Goal: Find specific page/section: Find specific page/section

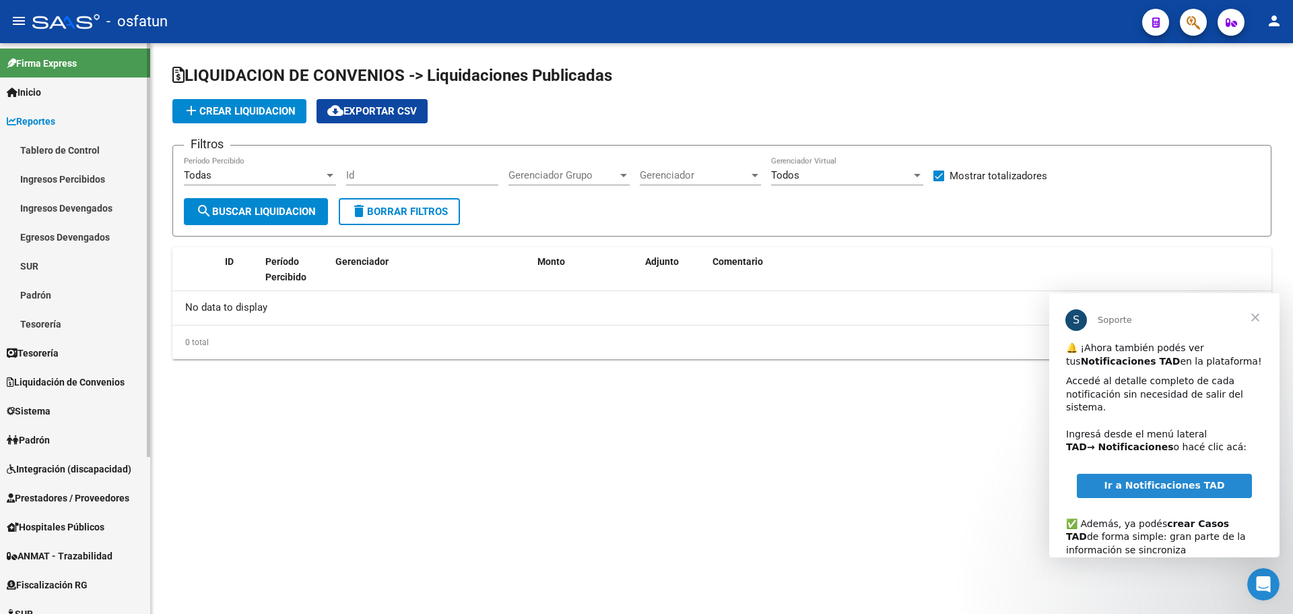
click at [91, 199] on link "Ingresos Devengados" at bounding box center [75, 207] width 150 height 29
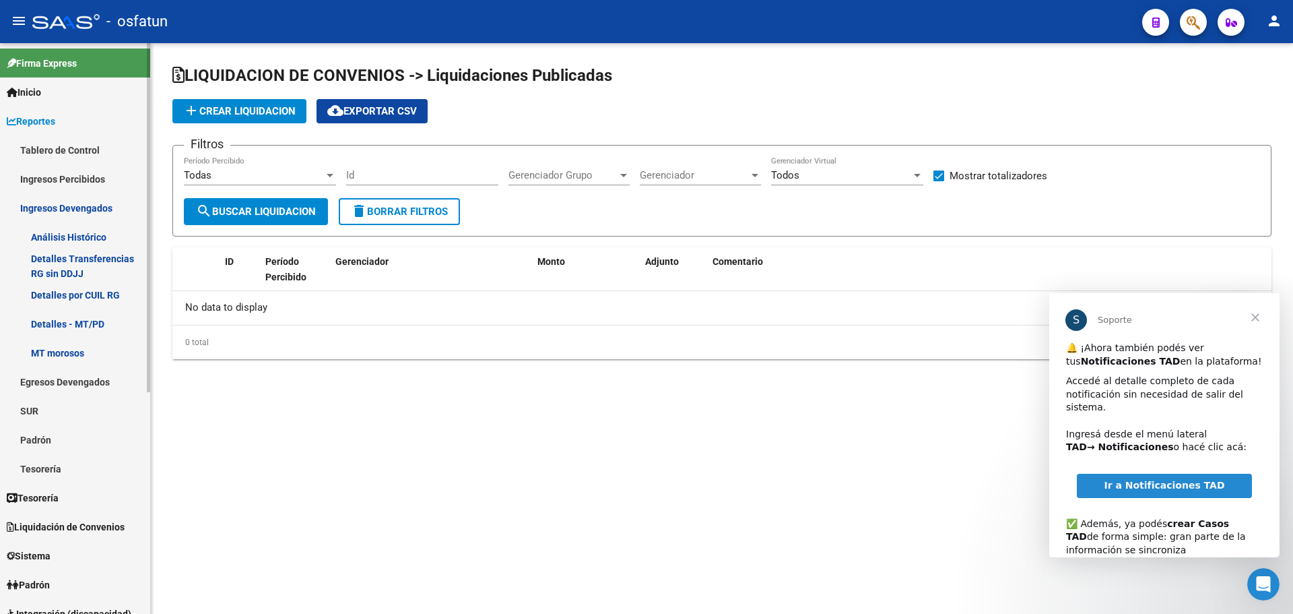
click at [87, 239] on link "Análisis Histórico" at bounding box center [75, 236] width 150 height 29
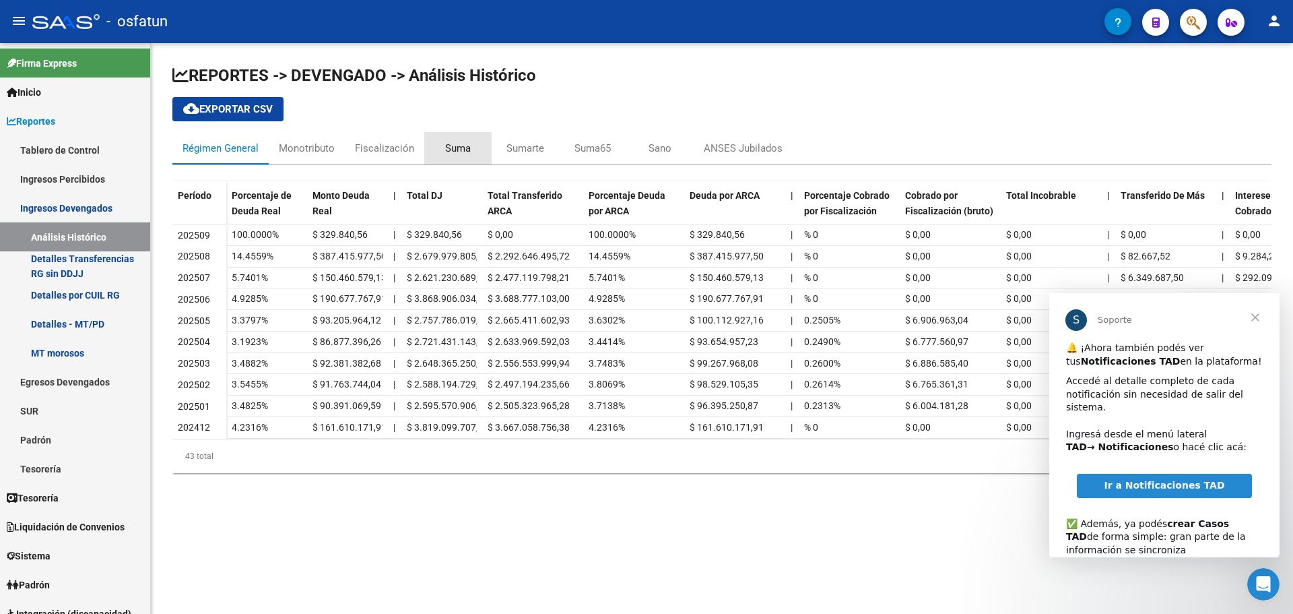
click at [449, 147] on div "Suma" at bounding box center [458, 148] width 26 height 15
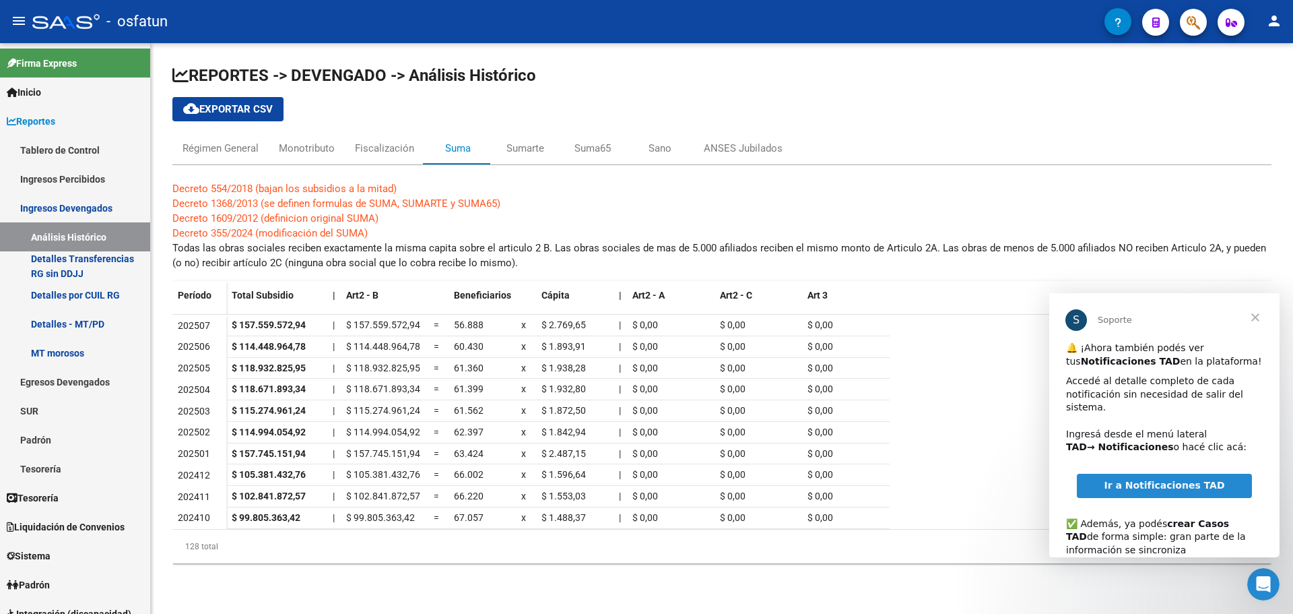
click at [1252, 320] on span "Cerrar" at bounding box center [1255, 317] width 48 height 48
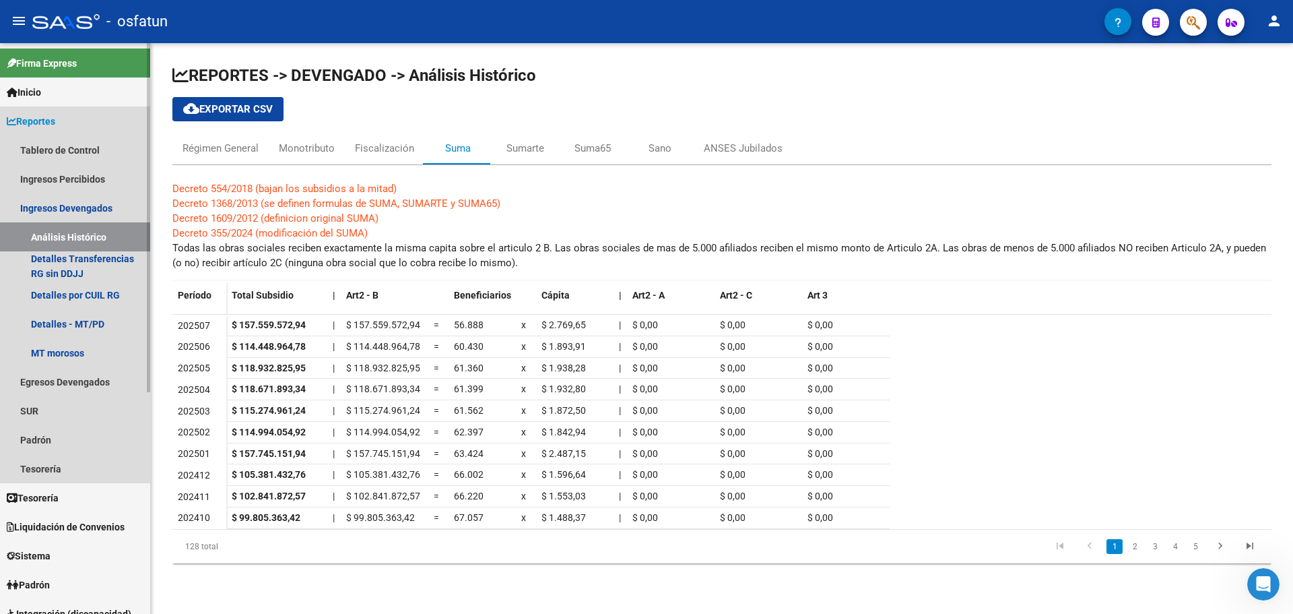
click at [76, 121] on link "Reportes" at bounding box center [75, 120] width 150 height 29
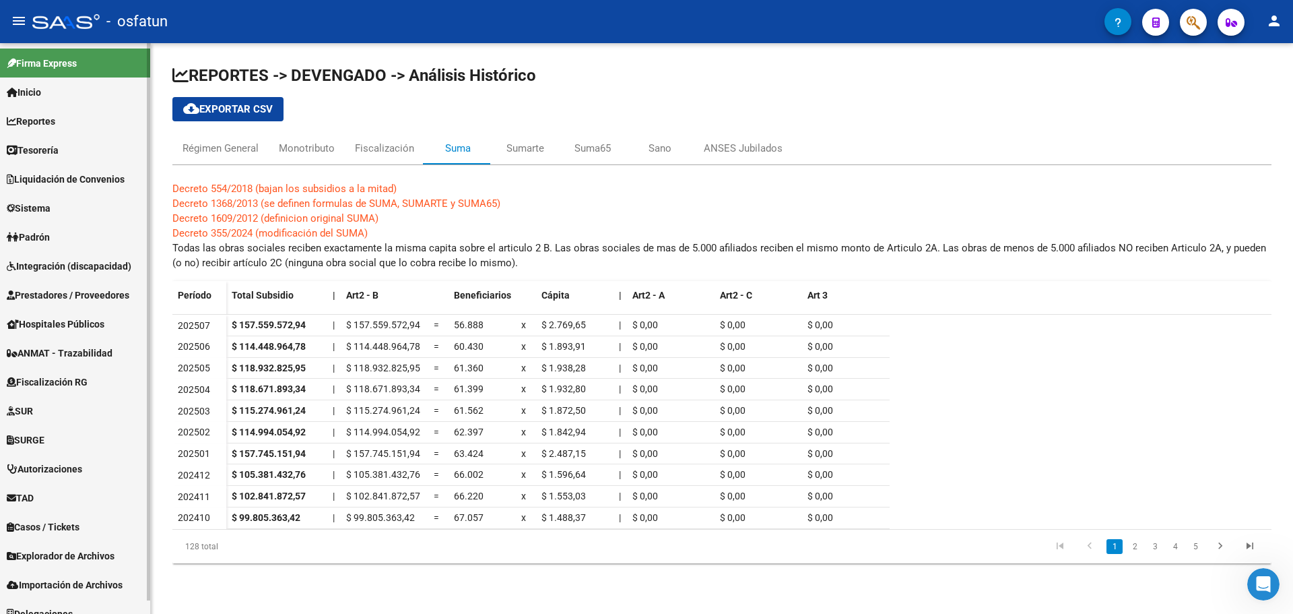
click at [79, 179] on span "Liquidación de Convenios" at bounding box center [66, 179] width 118 height 15
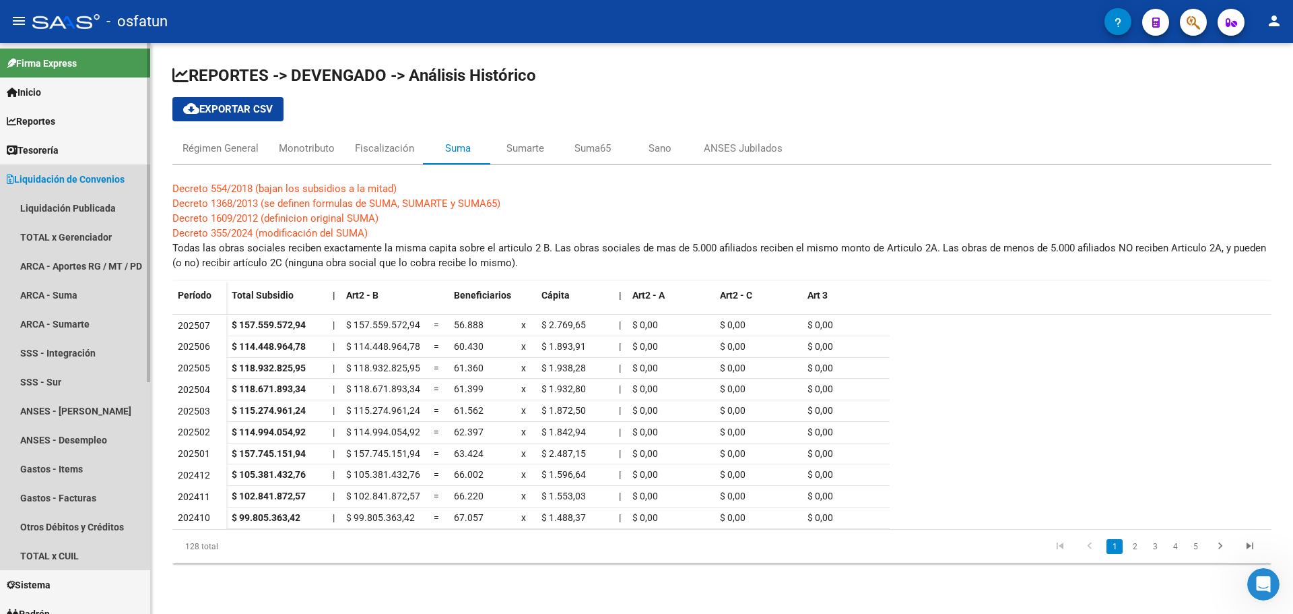
click at [94, 177] on span "Liquidación de Convenios" at bounding box center [66, 179] width 118 height 15
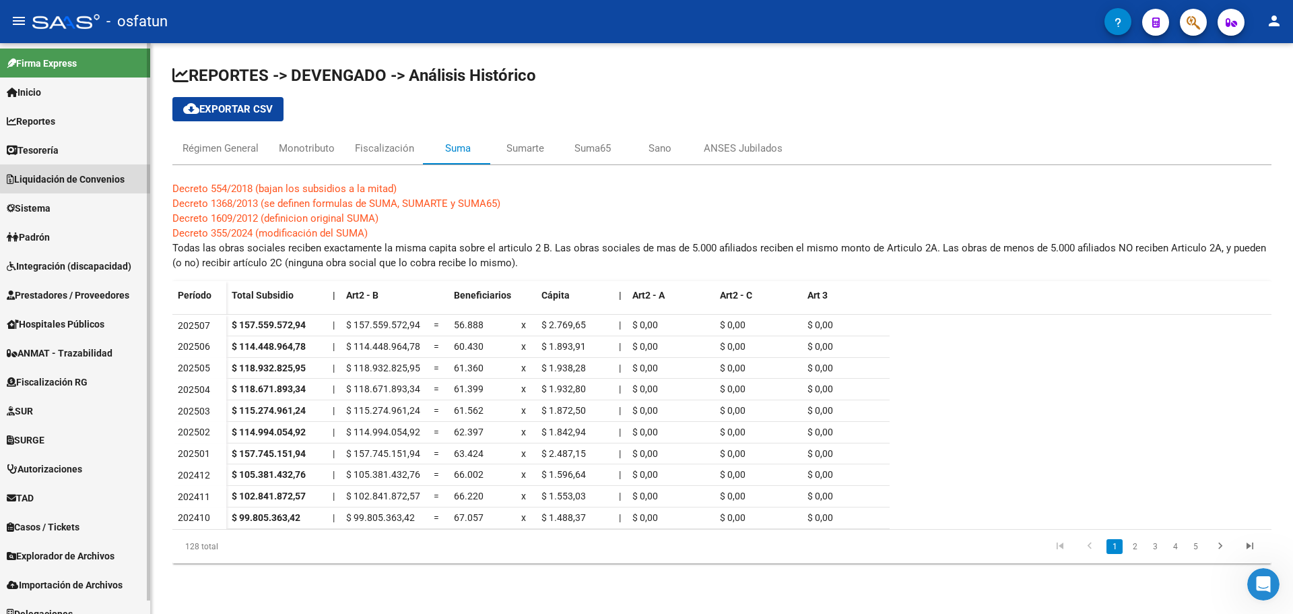
click at [93, 177] on span "Liquidación de Convenios" at bounding box center [66, 179] width 118 height 15
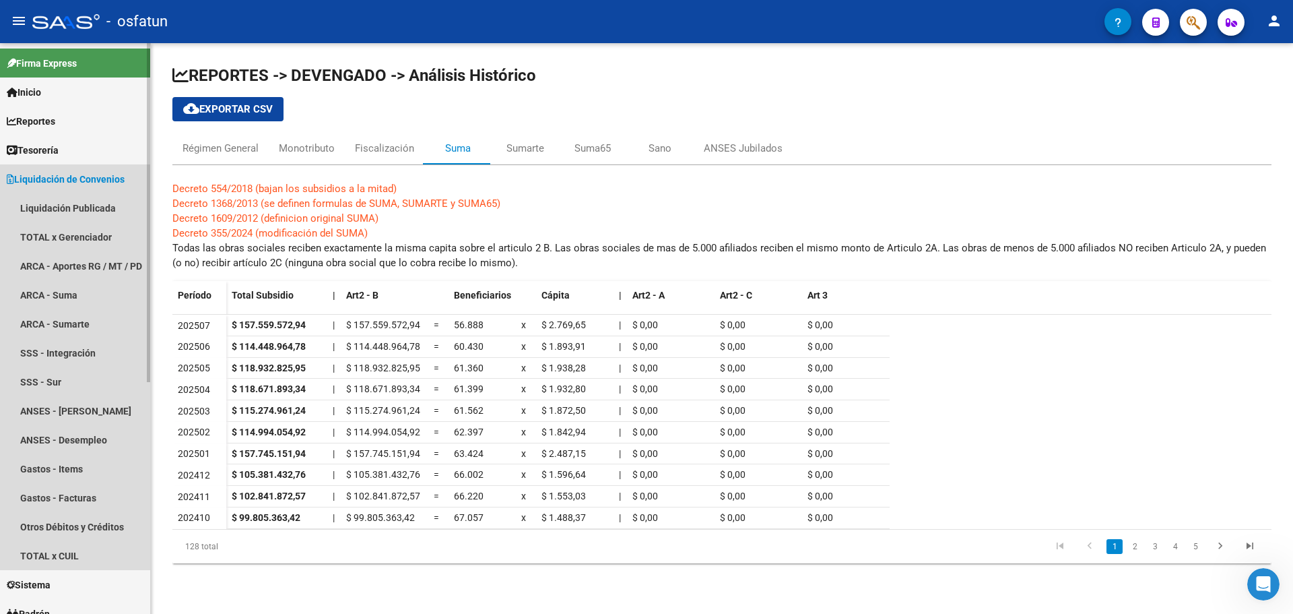
click at [88, 180] on span "Liquidación de Convenios" at bounding box center [66, 179] width 118 height 15
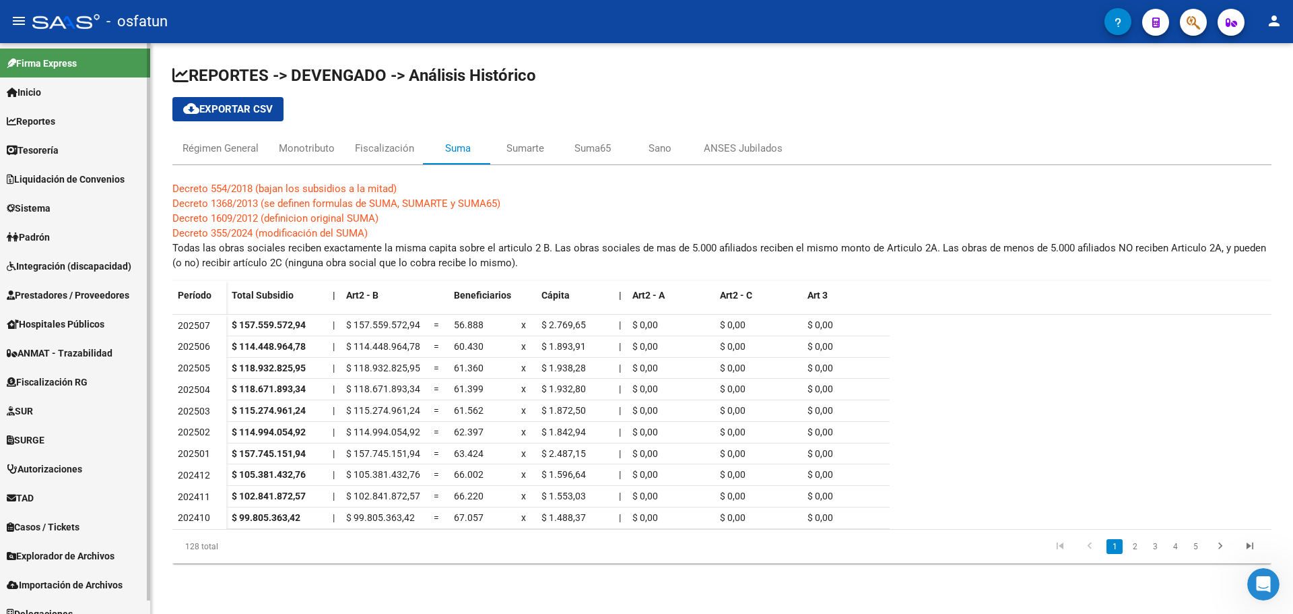
click at [86, 172] on span "Liquidación de Convenios" at bounding box center [66, 179] width 118 height 15
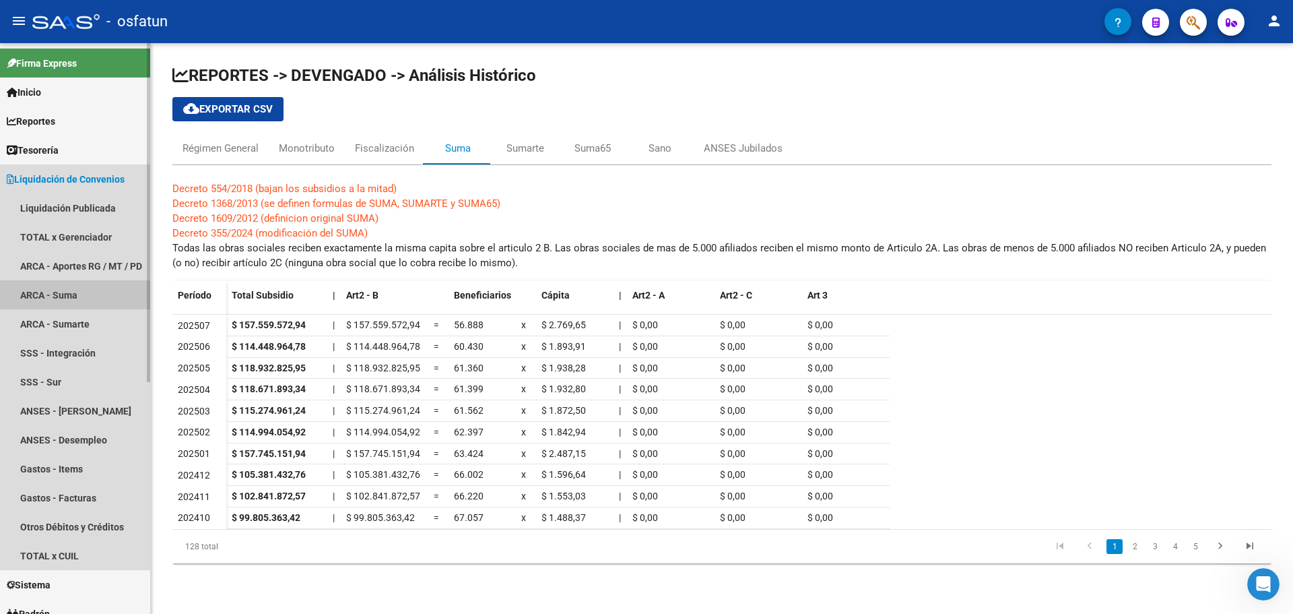
click at [73, 286] on link "ARCA - Suma" at bounding box center [75, 294] width 150 height 29
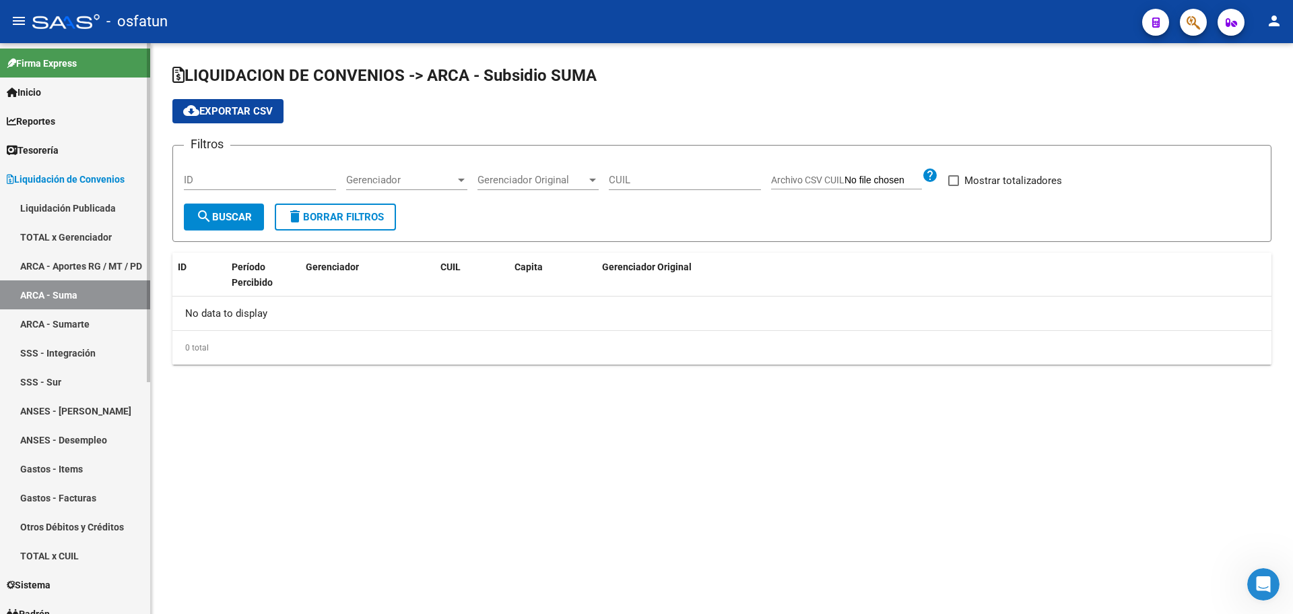
checkbox input "true"
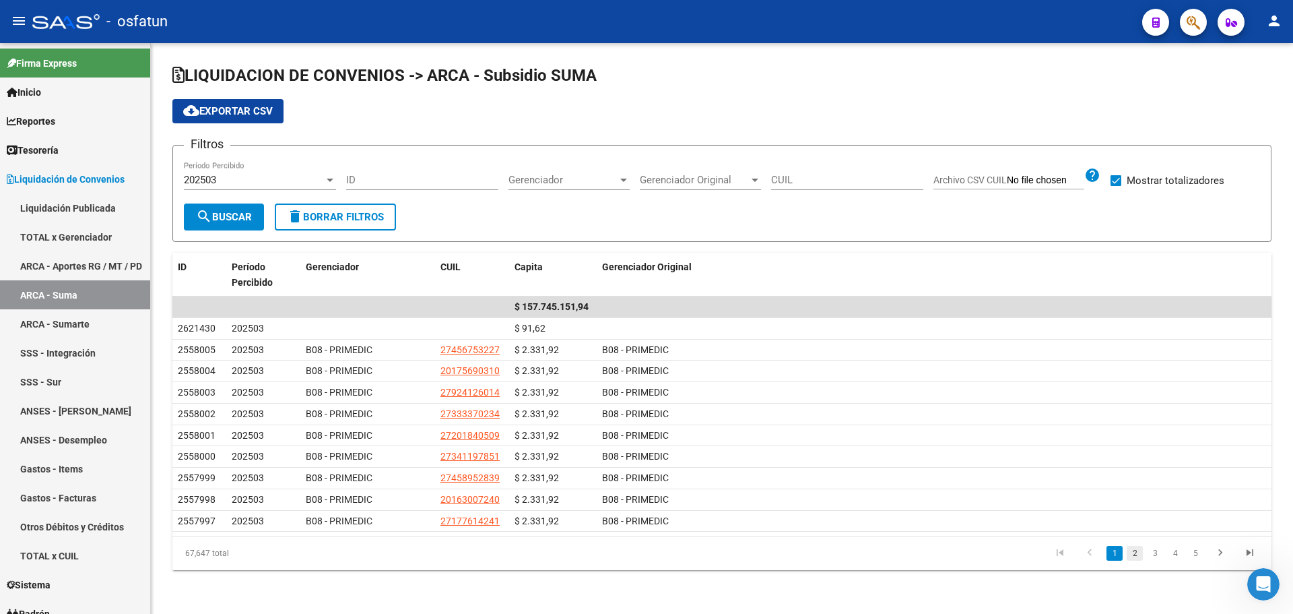
click at [1130, 556] on link "2" at bounding box center [1135, 553] width 16 height 15
click at [1154, 556] on link "3" at bounding box center [1155, 553] width 16 height 15
click at [1194, 551] on link "5" at bounding box center [1196, 553] width 16 height 15
click at [254, 191] on div "202503 Período Percibido" at bounding box center [260, 182] width 152 height 42
click at [254, 185] on div "202503" at bounding box center [254, 180] width 140 height 12
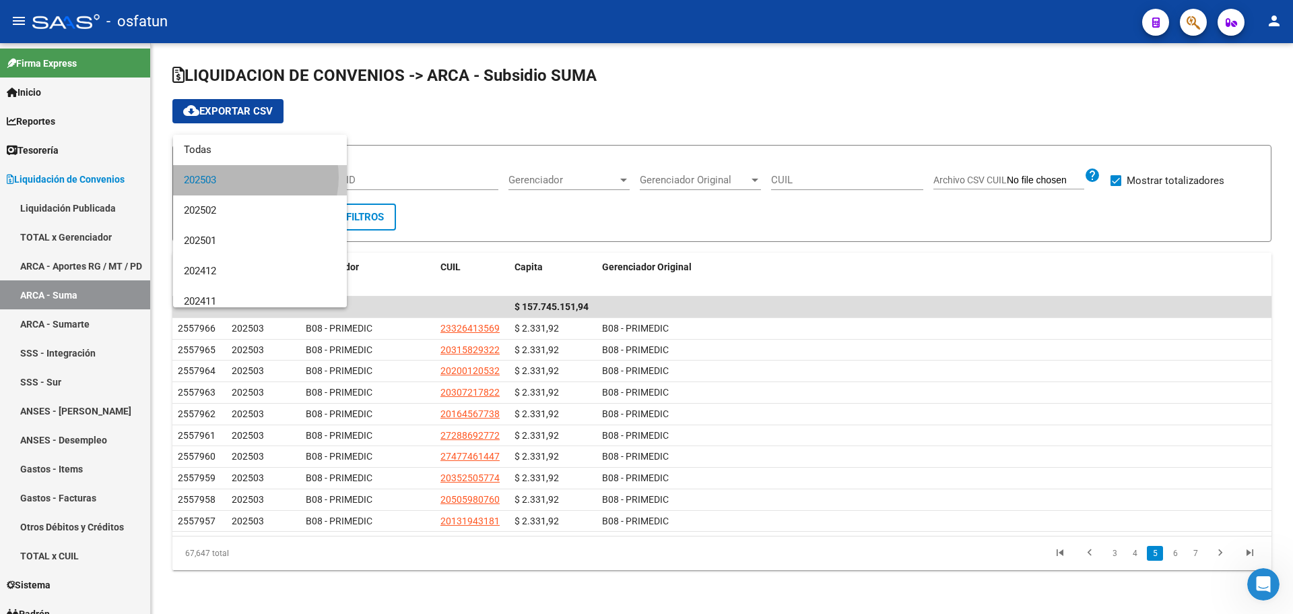
click at [249, 177] on span "202503" at bounding box center [260, 180] width 152 height 30
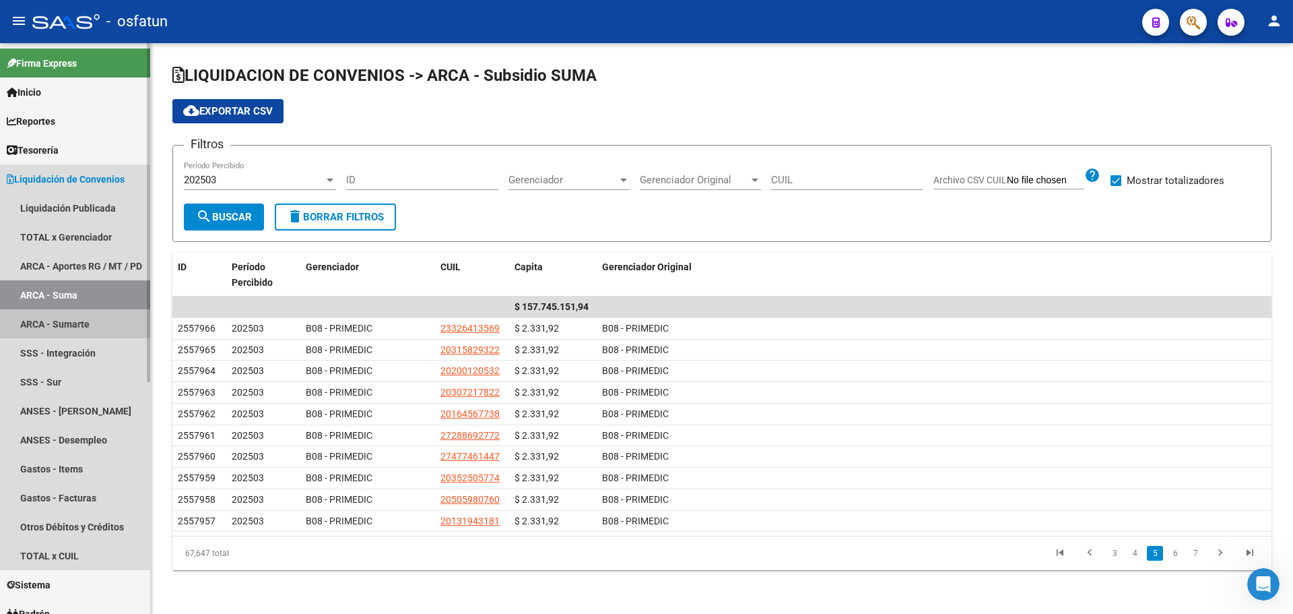
click at [73, 334] on link "ARCA - Sumarte" at bounding box center [75, 323] width 150 height 29
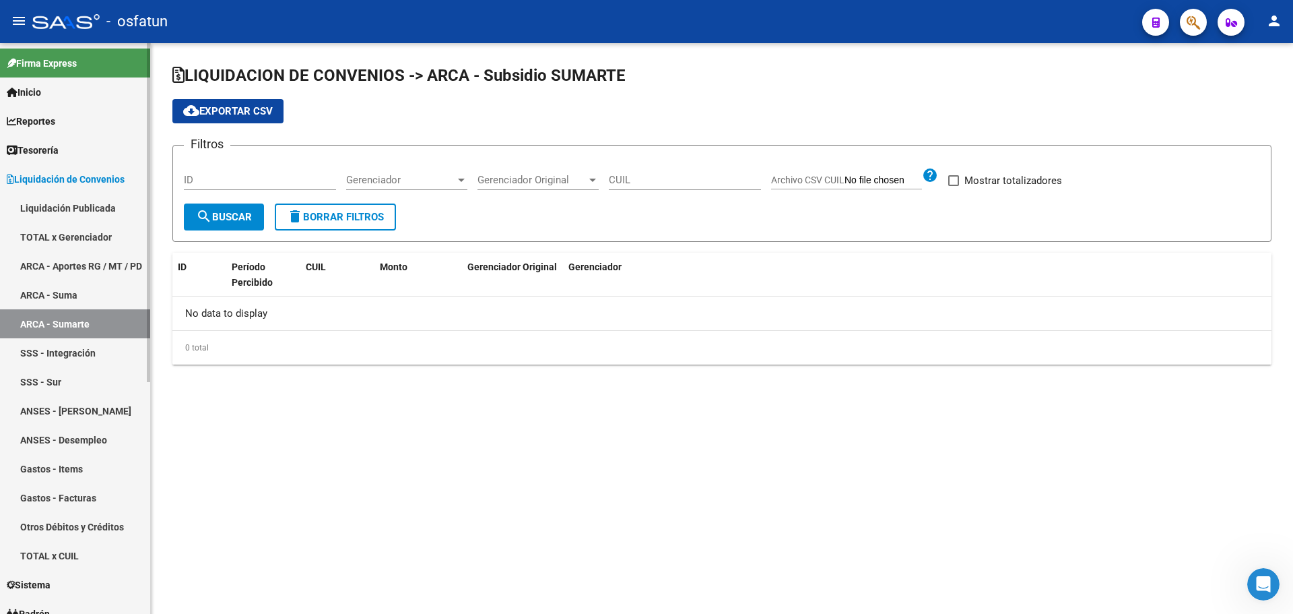
checkbox input "true"
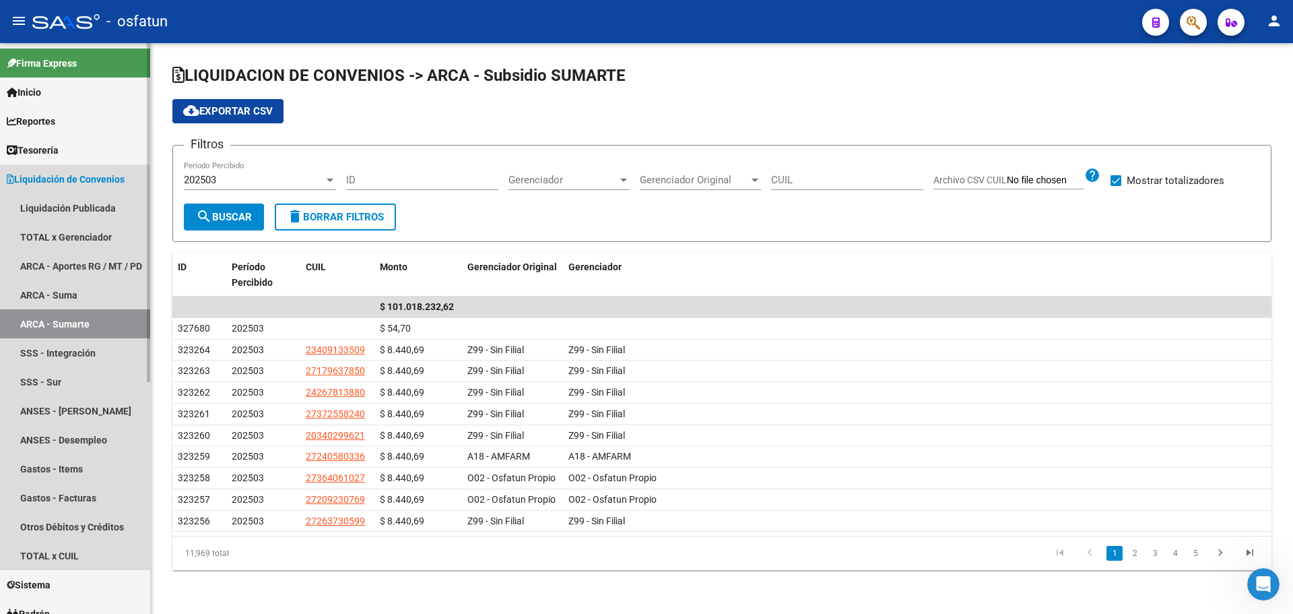
click at [56, 179] on span "Liquidación de Convenios" at bounding box center [66, 179] width 118 height 15
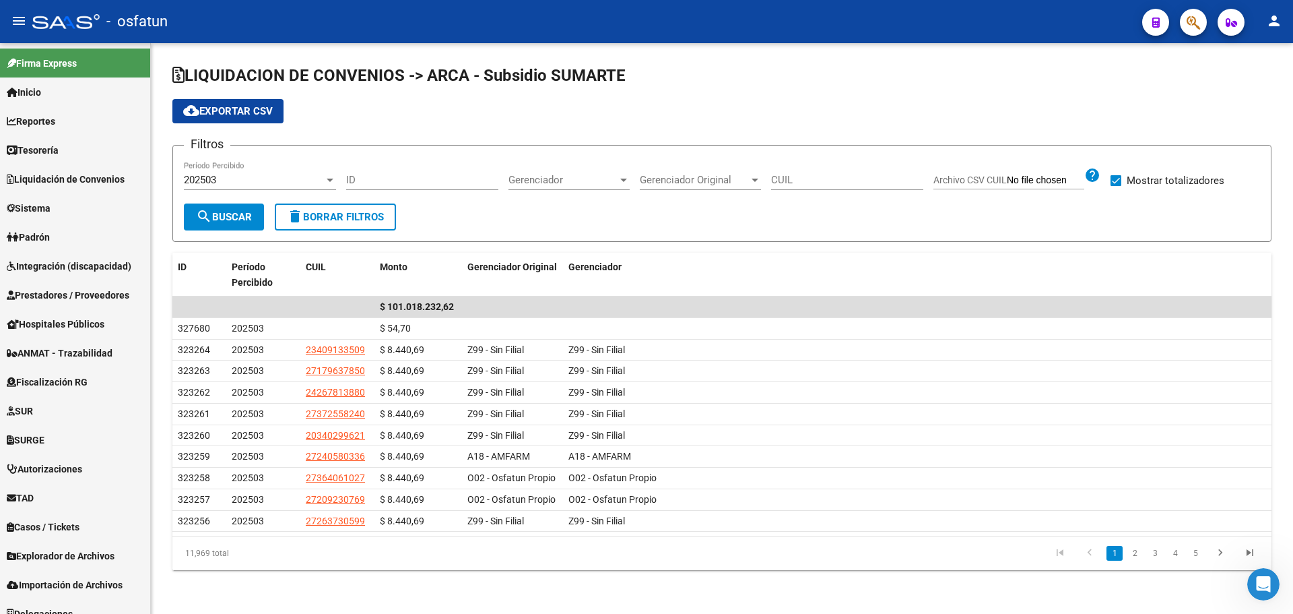
drag, startPoint x: 874, startPoint y: 76, endPoint x: 832, endPoint y: 40, distance: 54.9
click at [851, 61] on div "LIQUIDACION DE CONVENIOS -> ARCA - Subsidio SUMARTE cloud_download Exportar CSV…" at bounding box center [722, 328] width 1142 height 570
